Goal: Task Accomplishment & Management: Use online tool/utility

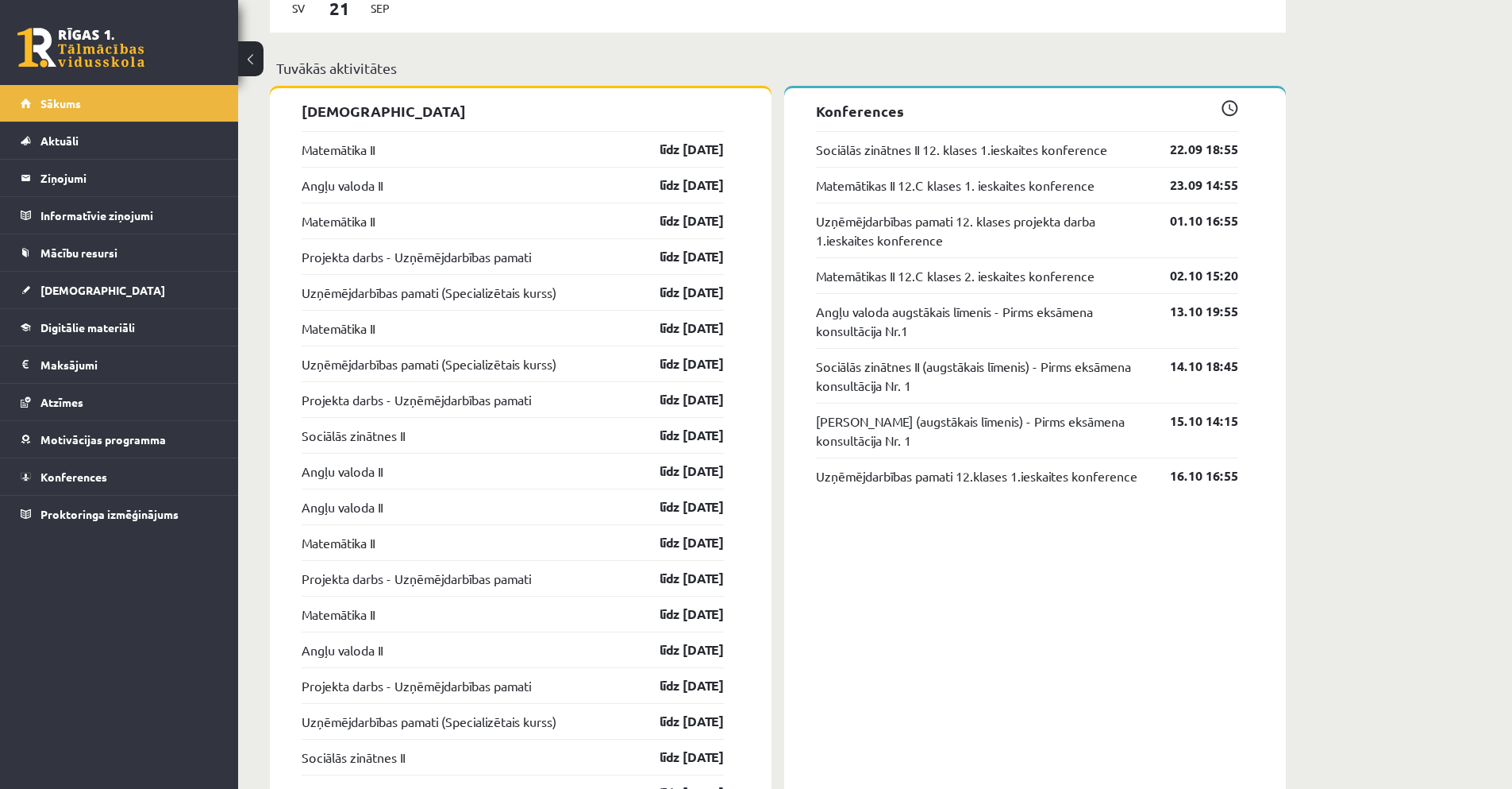
scroll to position [1429, 0]
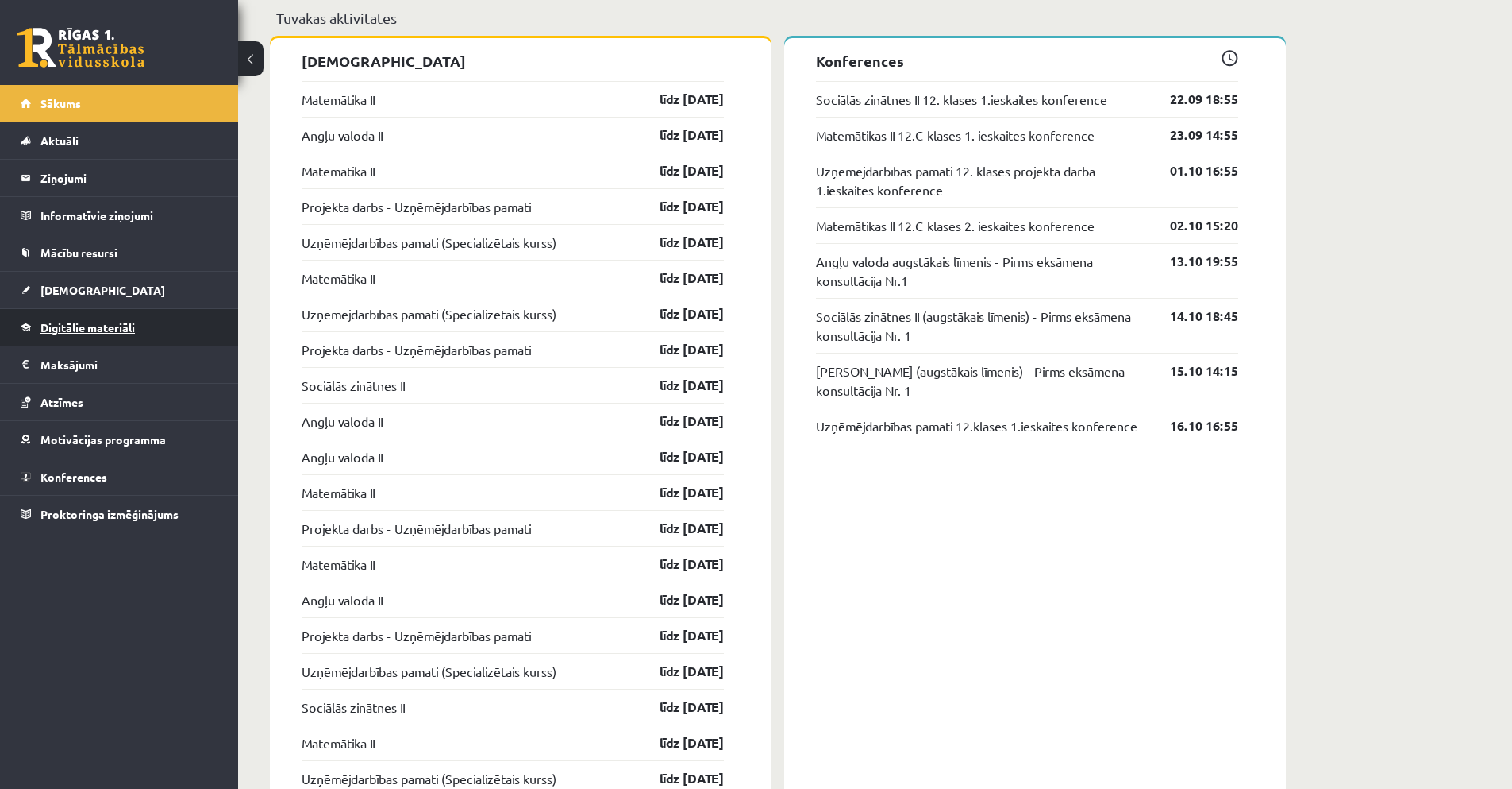
click at [82, 324] on span "Digitālie materiāli" at bounding box center [88, 327] width 94 height 14
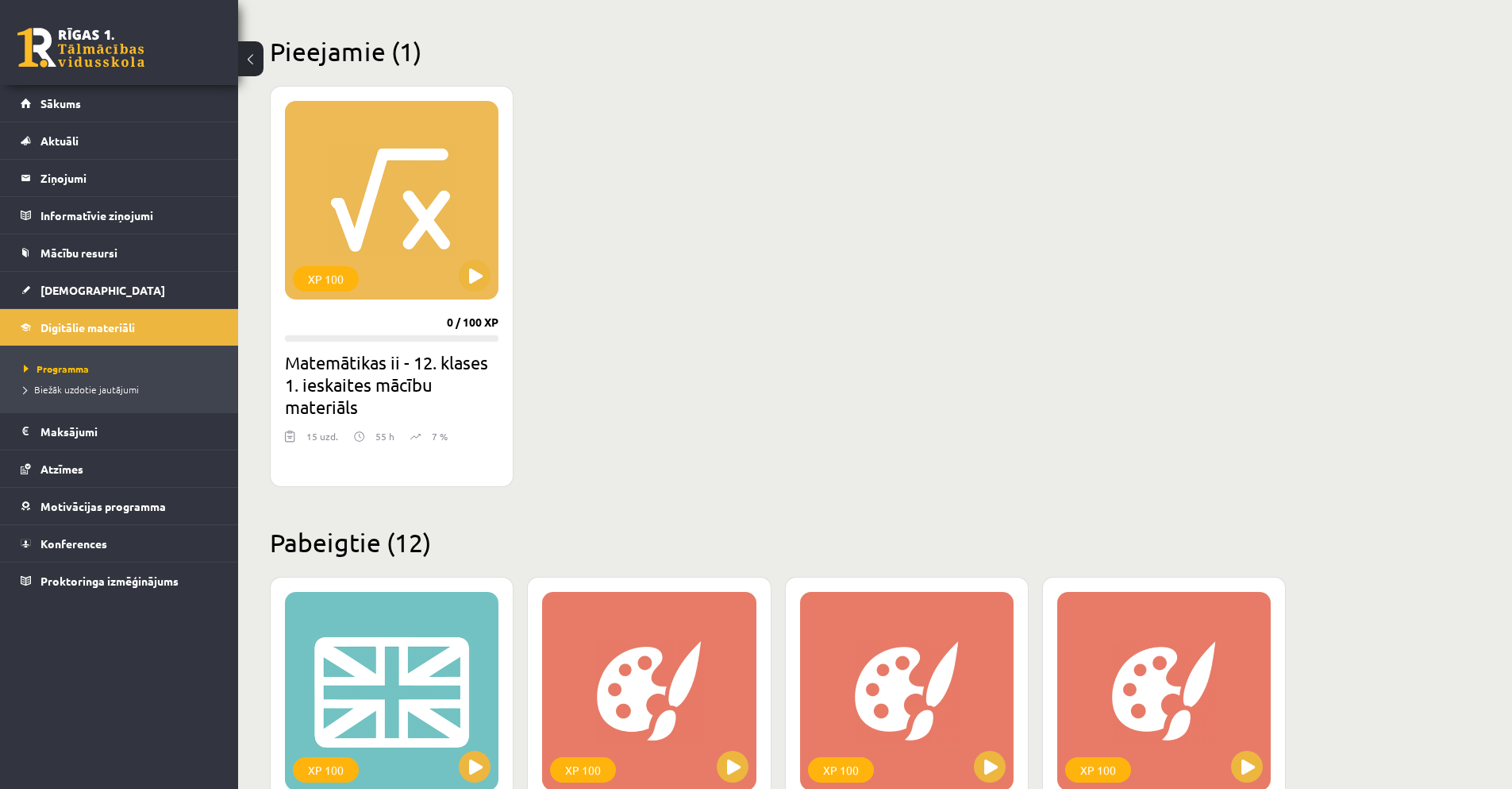
scroll to position [308, 0]
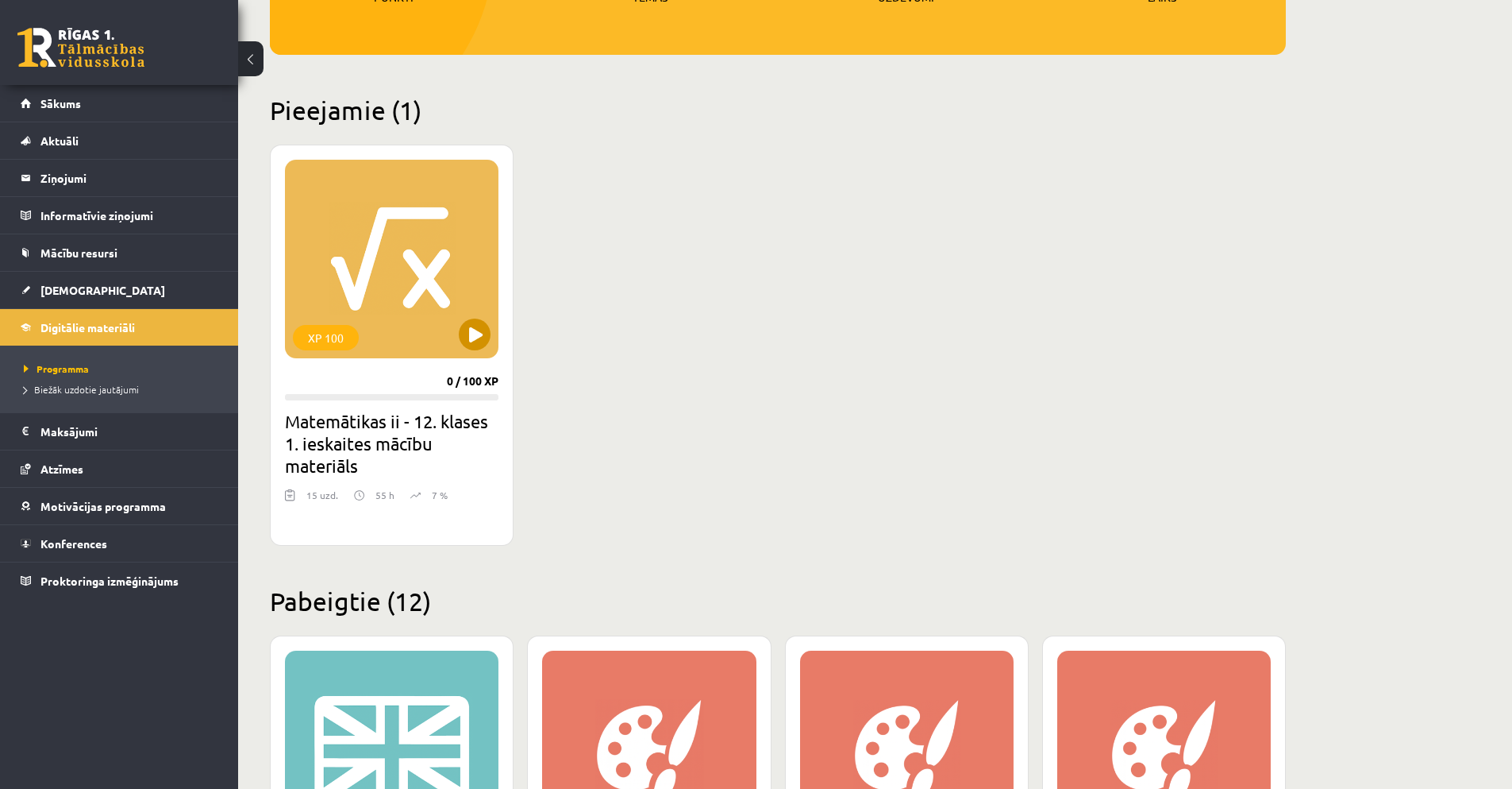
click at [420, 269] on div "XP 100" at bounding box center [392, 258] width 213 height 199
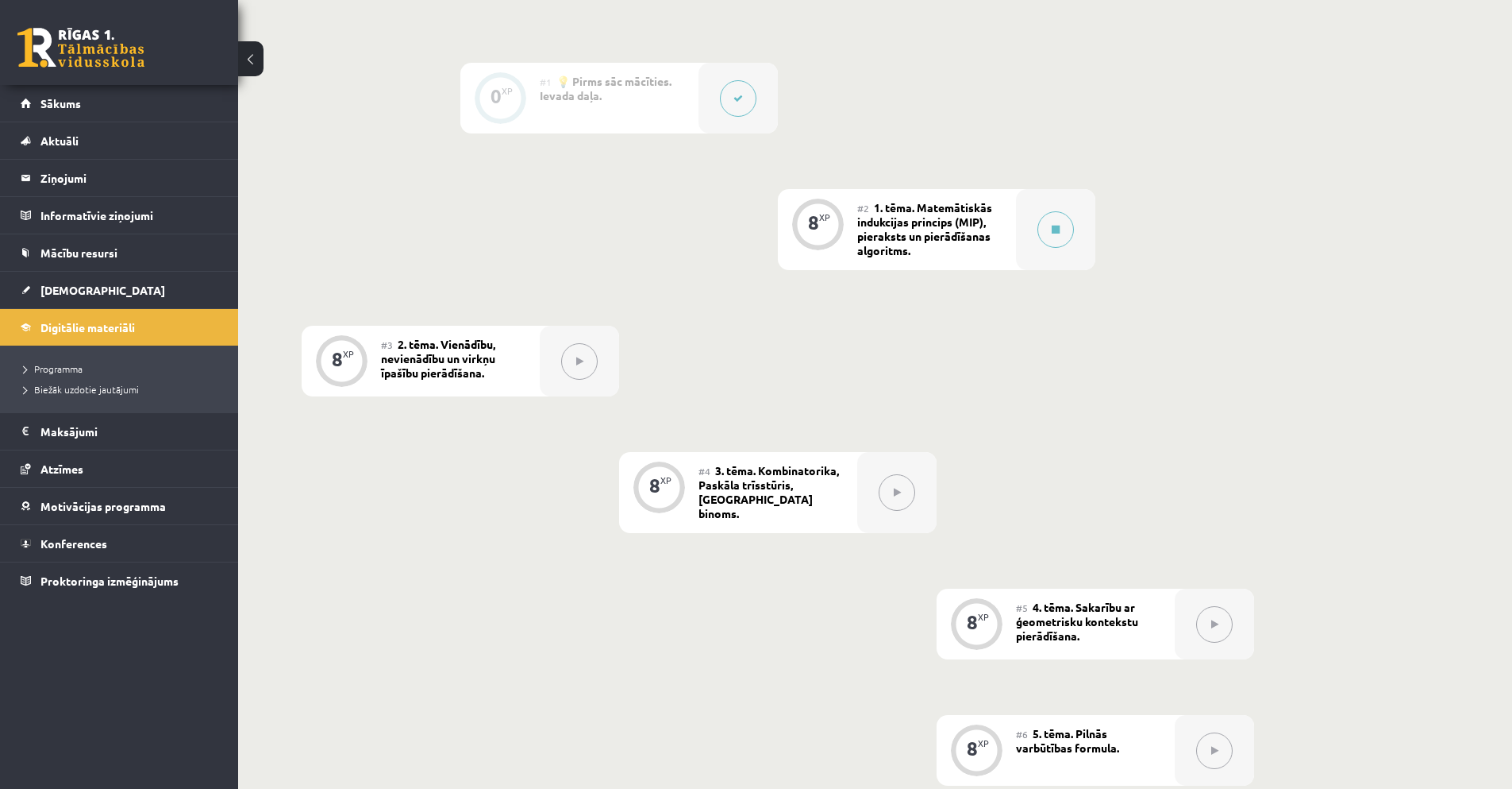
scroll to position [397, 0]
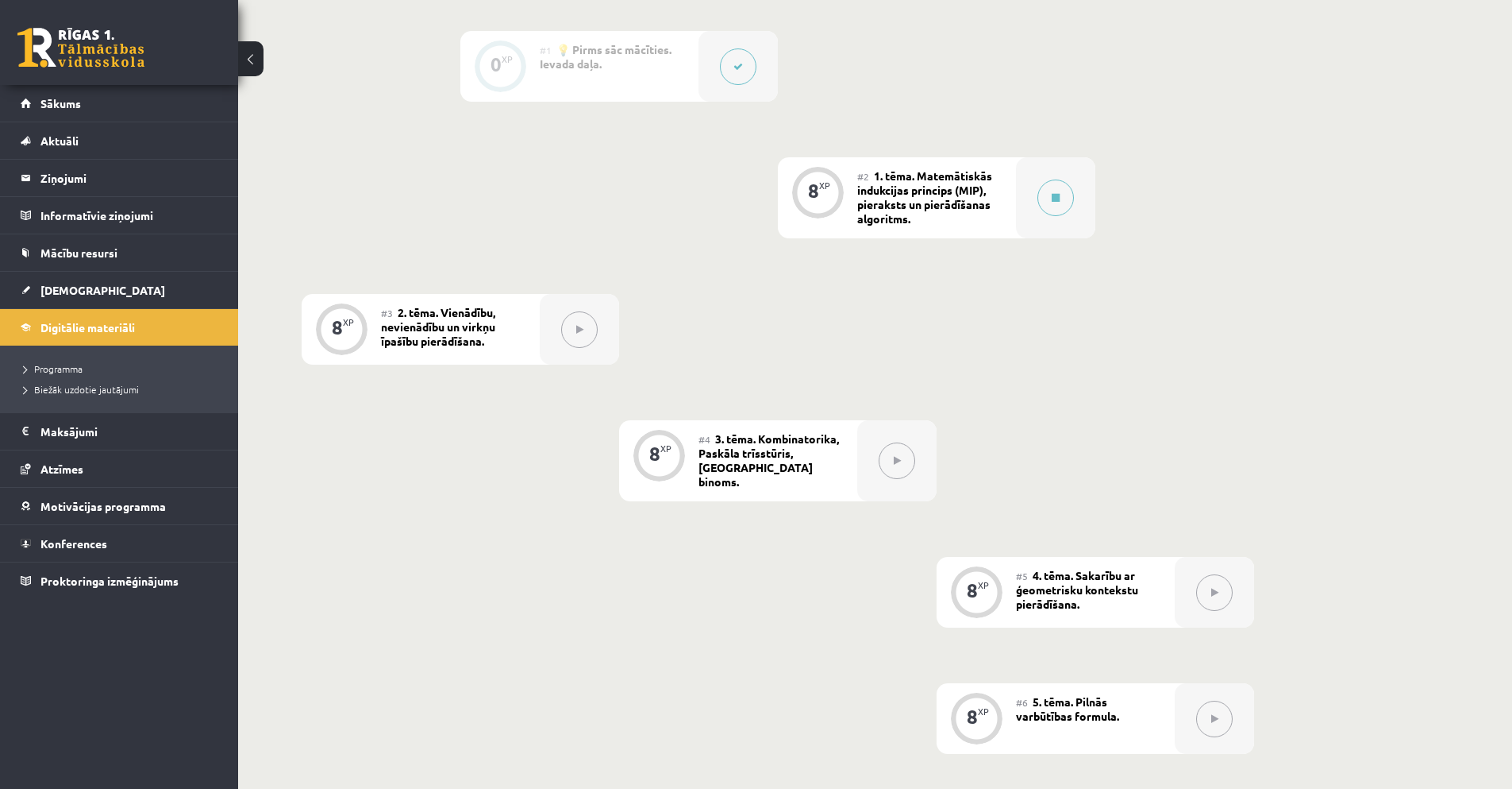
click at [851, 204] on div "8 XP" at bounding box center [818, 198] width 79 height 81
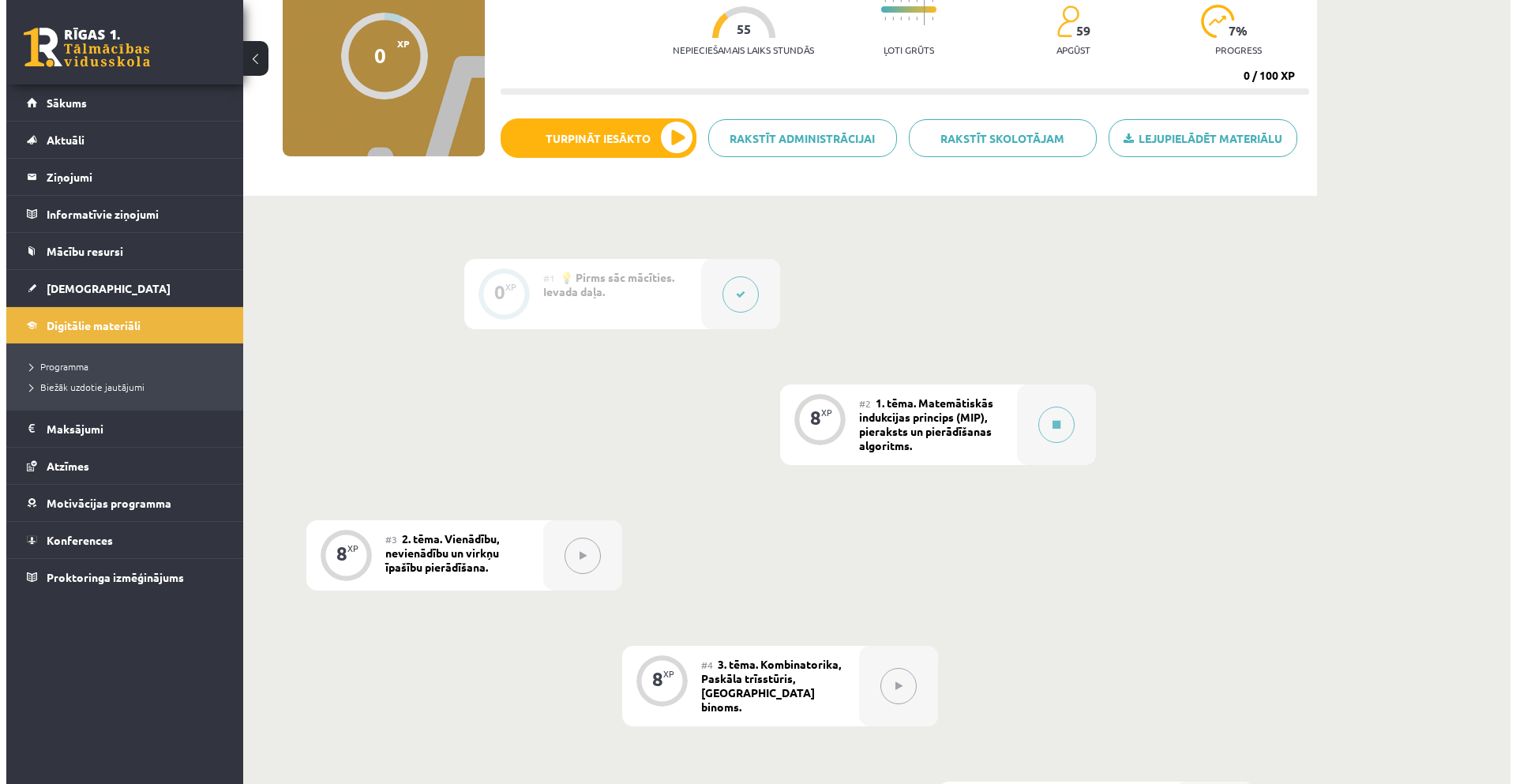
scroll to position [158, 0]
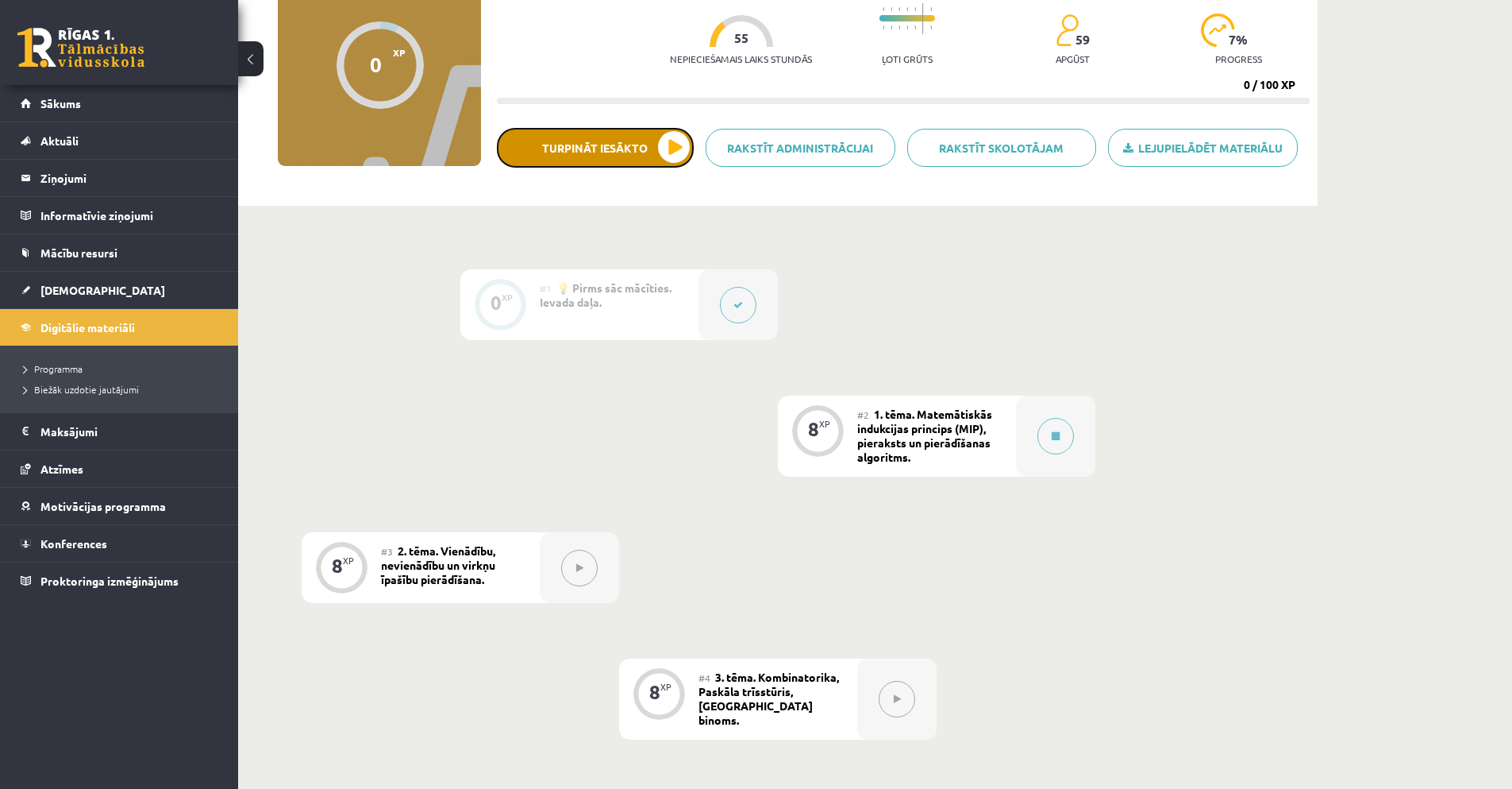
click at [654, 150] on button "Turpināt iesākto" at bounding box center [595, 148] width 197 height 40
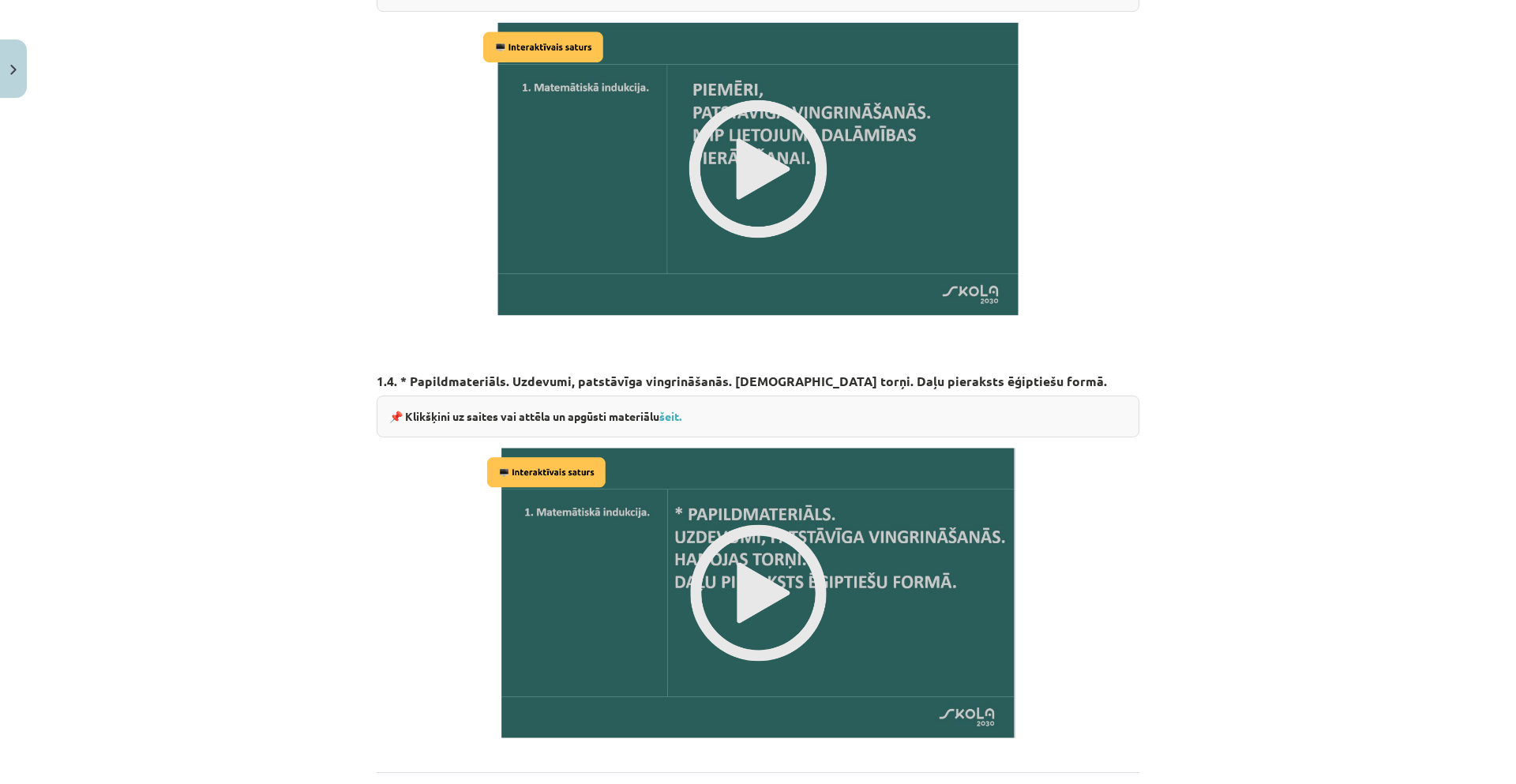
scroll to position [1713, 0]
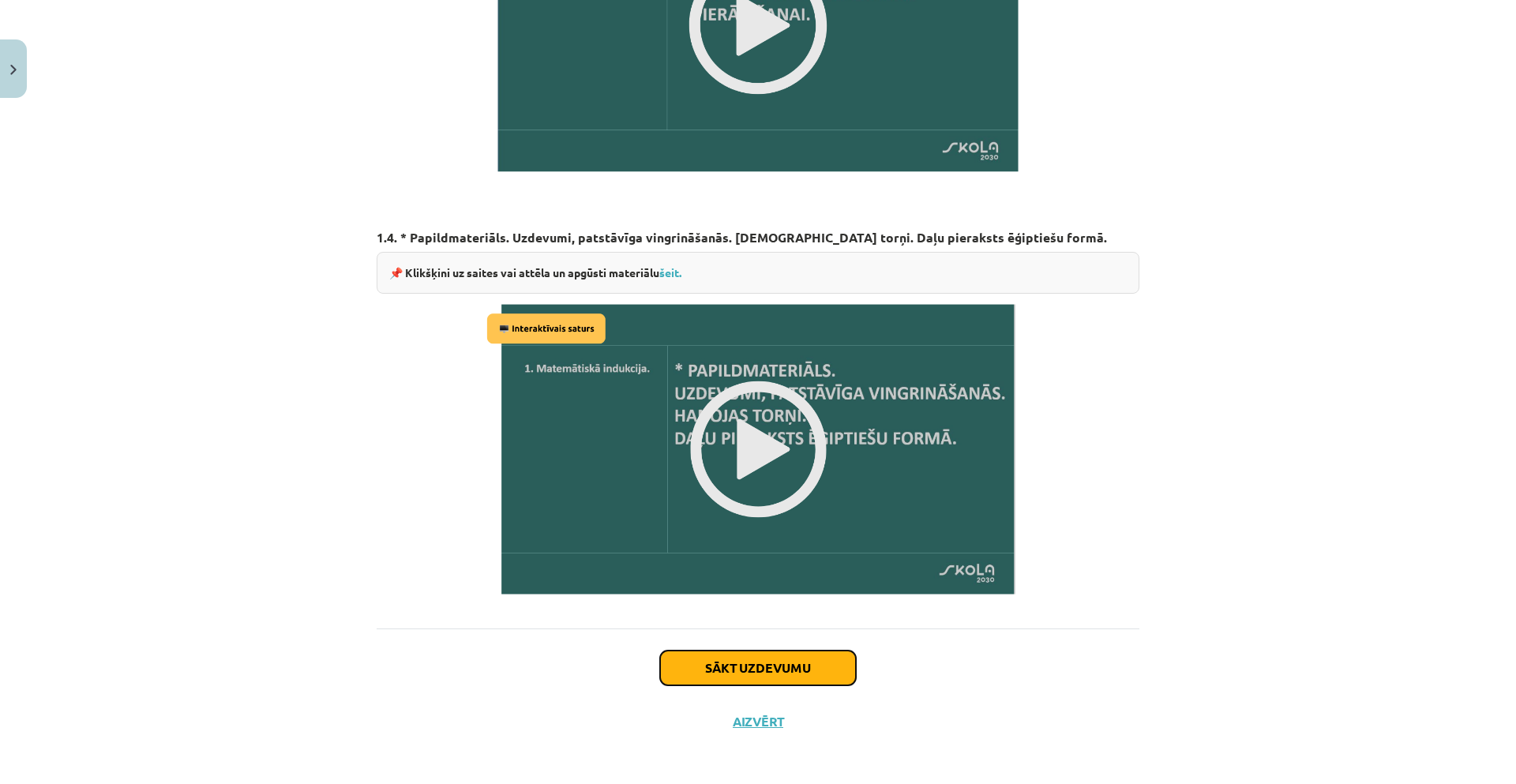
click at [772, 657] on button "Sākt uzdevumu" at bounding box center [758, 667] width 196 height 35
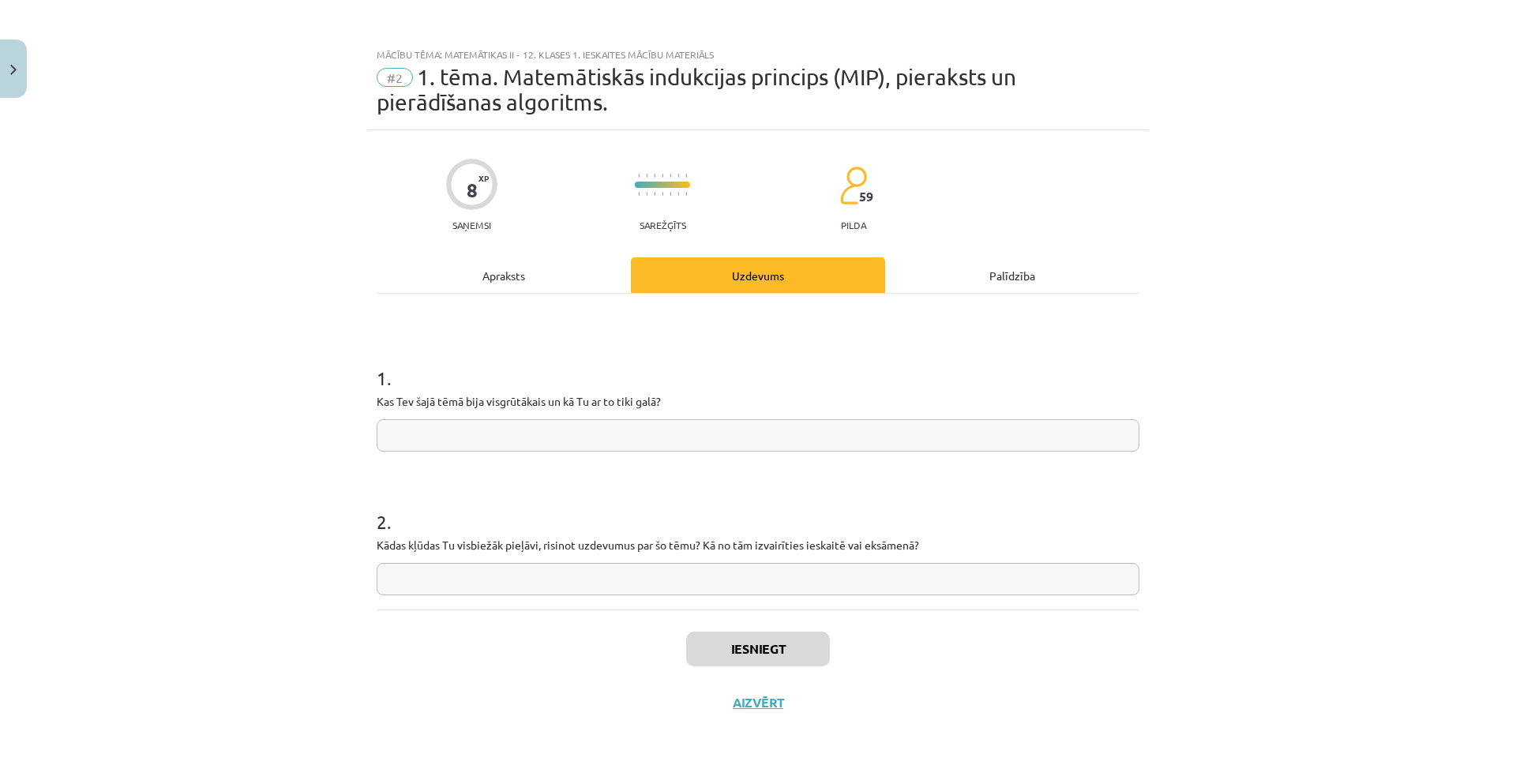
click at [462, 430] on input "text" at bounding box center [758, 435] width 762 height 33
click at [548, 576] on input "text" at bounding box center [758, 579] width 762 height 33
click at [641, 432] on input "text" at bounding box center [758, 435] width 762 height 33
type input "*"
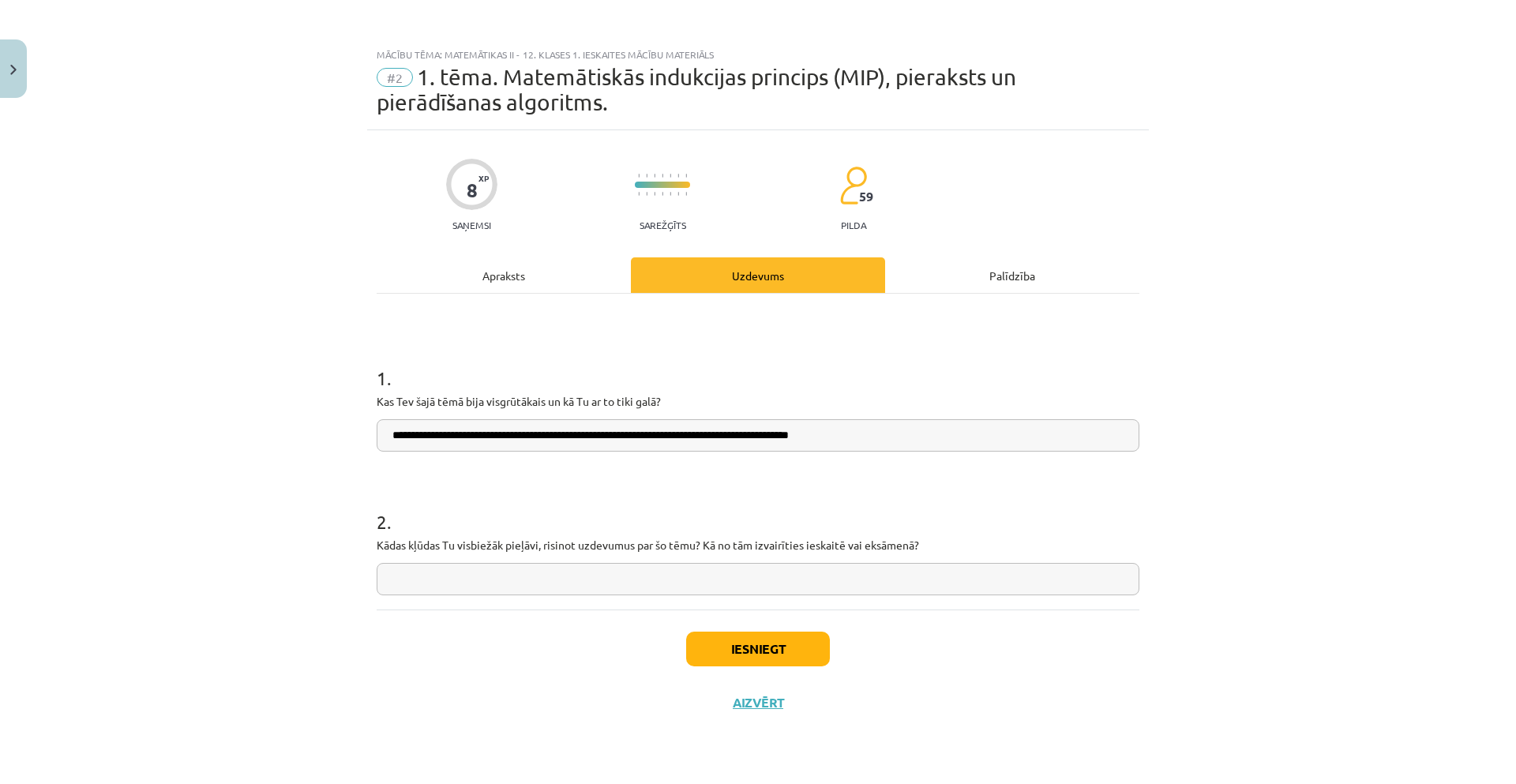
type input "**********"
drag, startPoint x: 582, startPoint y: 584, endPoint x: 590, endPoint y: 583, distance: 8.1
click at [582, 585] on input "text" at bounding box center [758, 579] width 762 height 33
type input "**********"
click at [751, 658] on button "Iesniegt" at bounding box center [758, 649] width 144 height 35
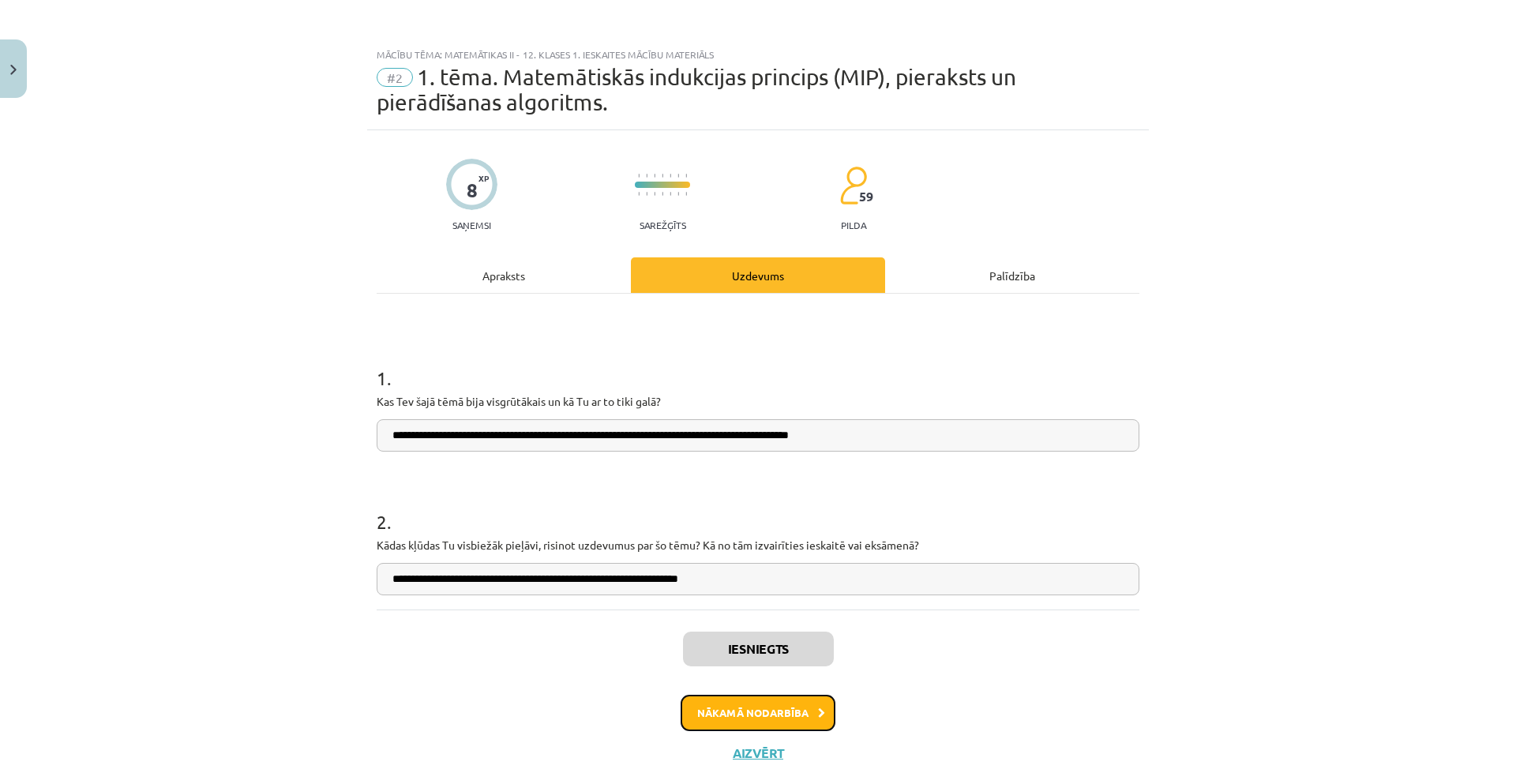
click at [764, 712] on button "Nākamā nodarbība" at bounding box center [758, 713] width 154 height 36
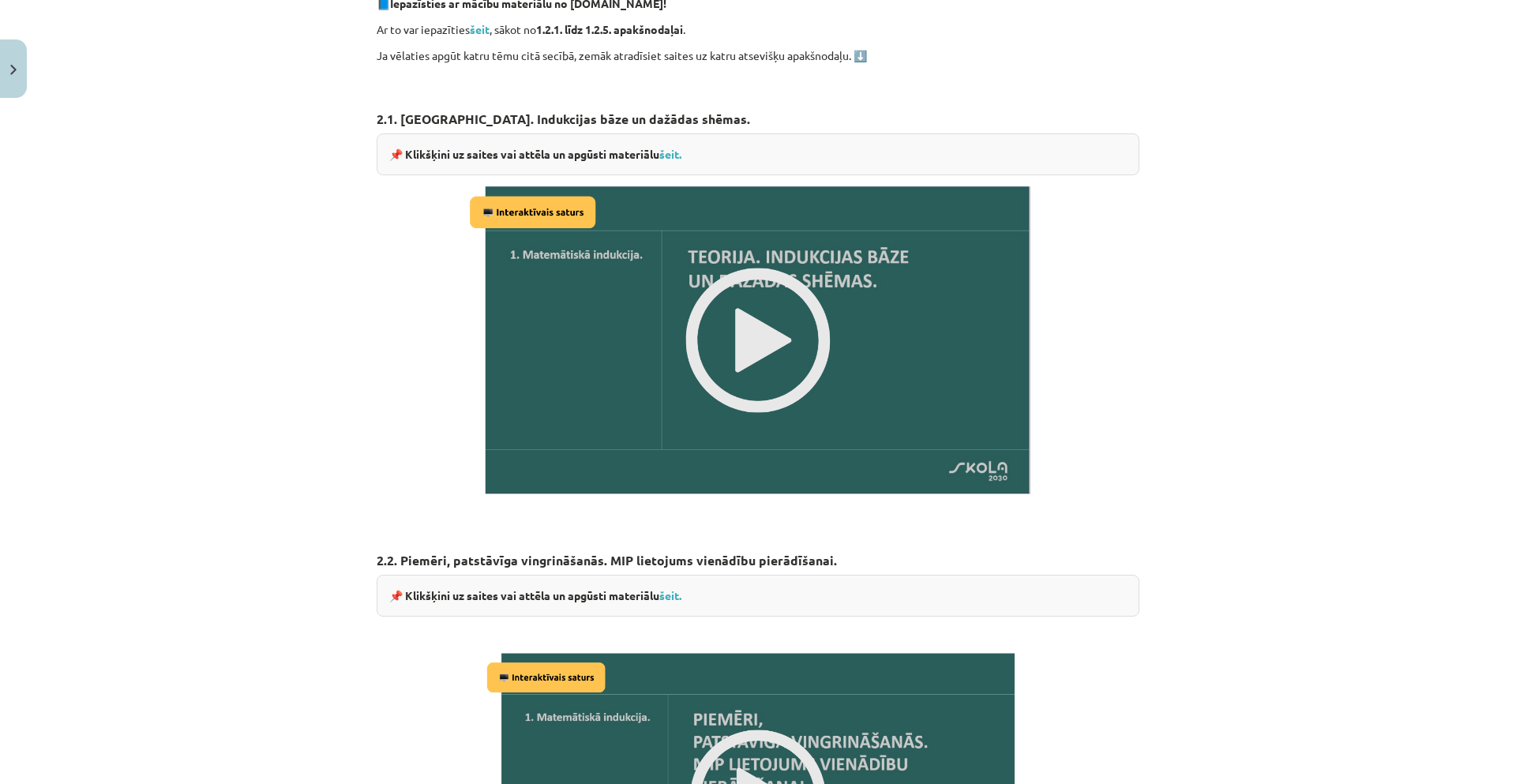
scroll to position [509, 0]
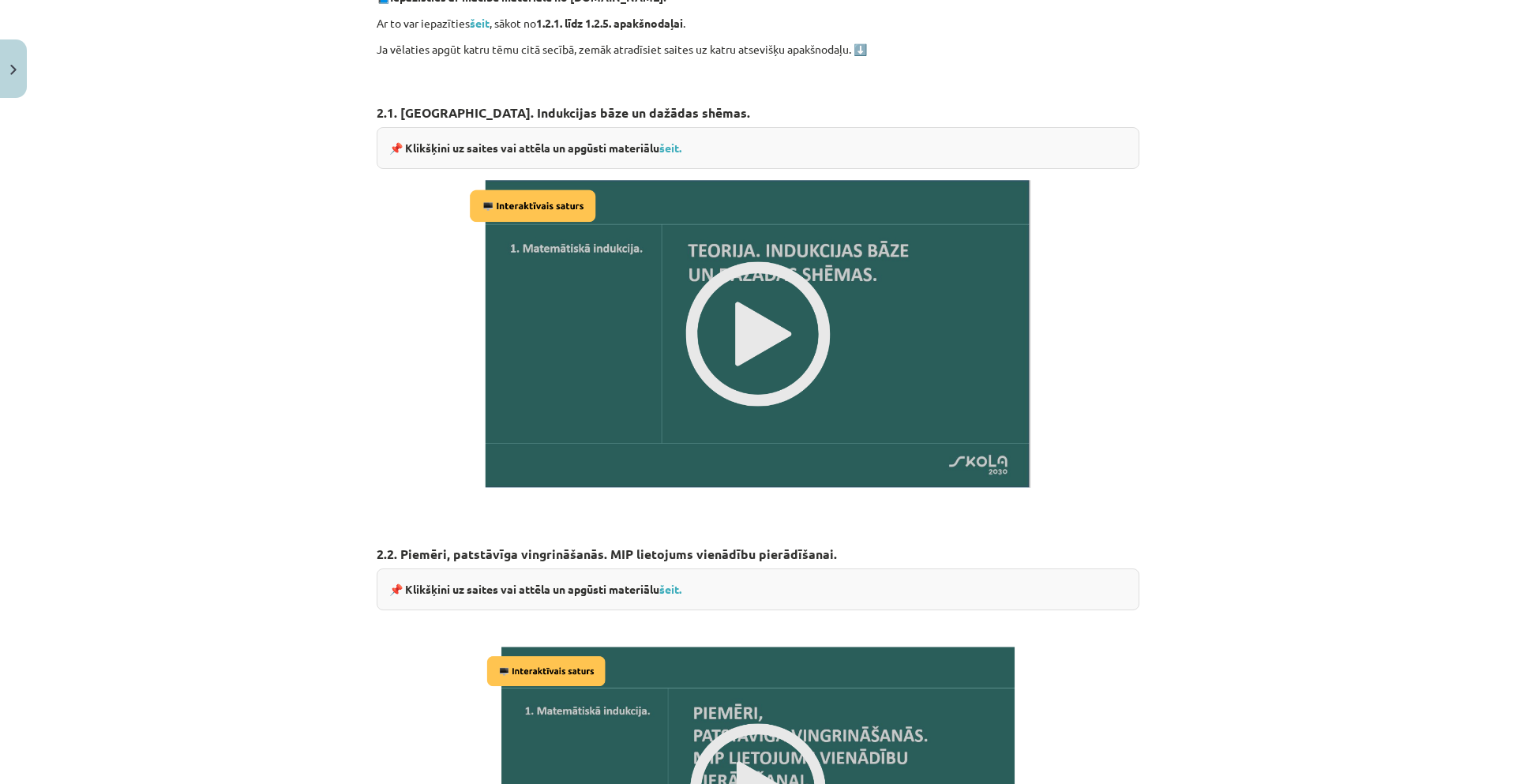
click at [765, 337] on img at bounding box center [758, 334] width 586 height 330
